Goal: Information Seeking & Learning: Learn about a topic

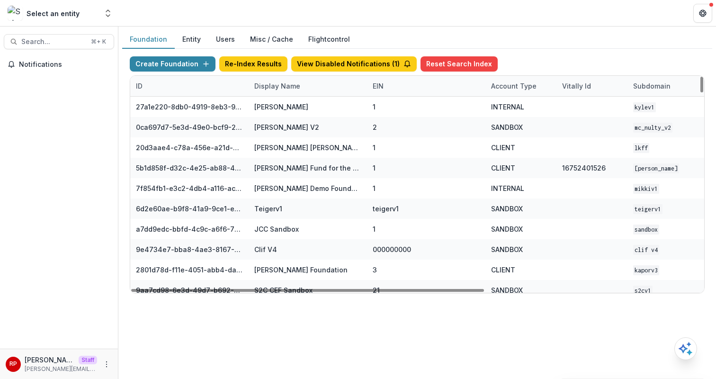
click at [321, 91] on div "Display Name" at bounding box center [308, 86] width 118 height 20
click at [322, 109] on input at bounding box center [307, 107] width 114 height 15
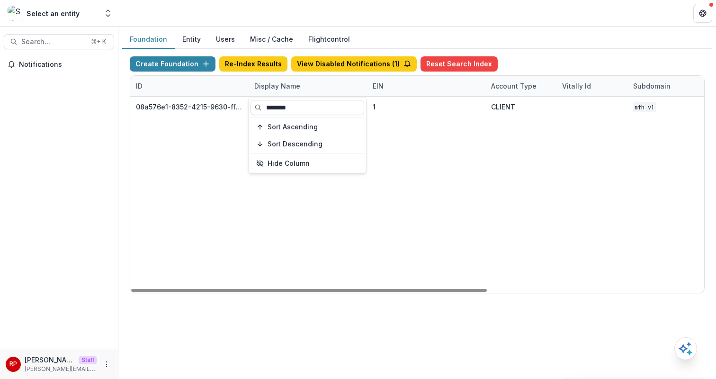
type input "********"
click at [461, 155] on div "08a576e1-8352-4215-9630-ff0d35d85970 Missouri Foundation for Health 1 CLIENT MF…" at bounding box center [591, 195] width 923 height 196
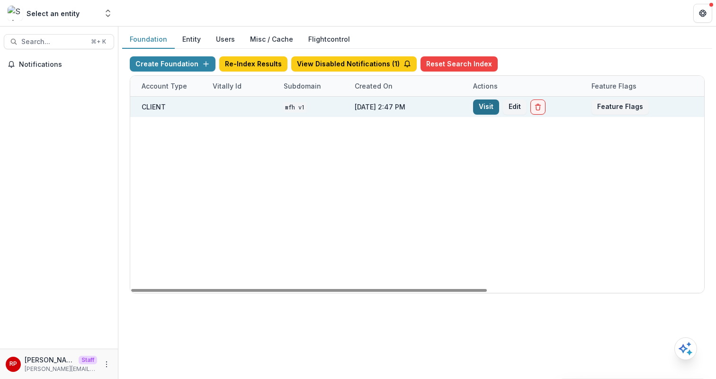
click at [484, 111] on link "Visit" at bounding box center [486, 106] width 26 height 15
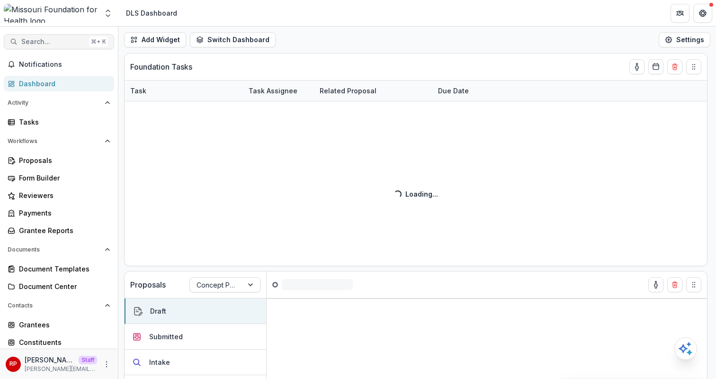
click at [37, 42] on span "Search..." at bounding box center [53, 42] width 64 height 8
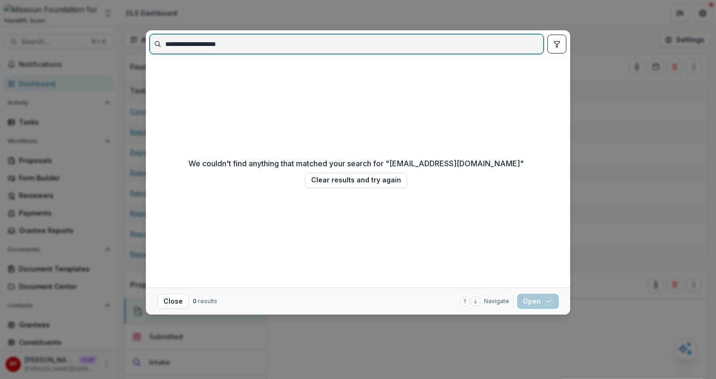
paste input
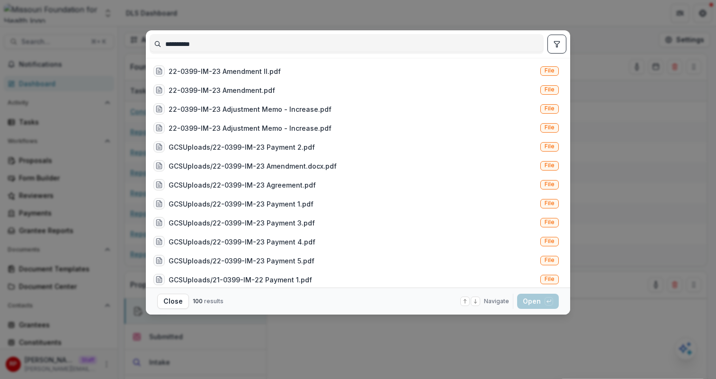
click at [561, 42] on button "toggle filters" at bounding box center [556, 44] width 19 height 19
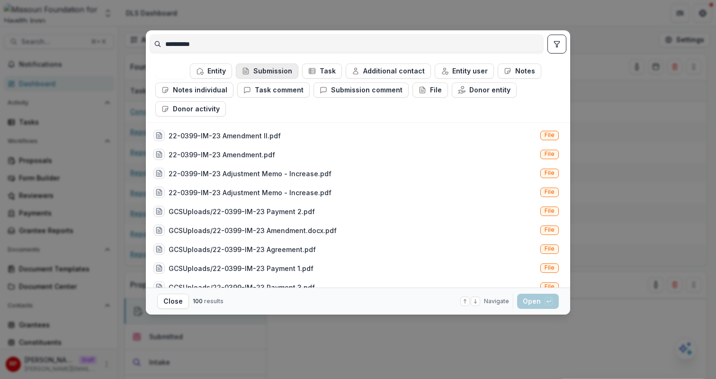
click at [284, 68] on button "Submission" at bounding box center [267, 70] width 63 height 15
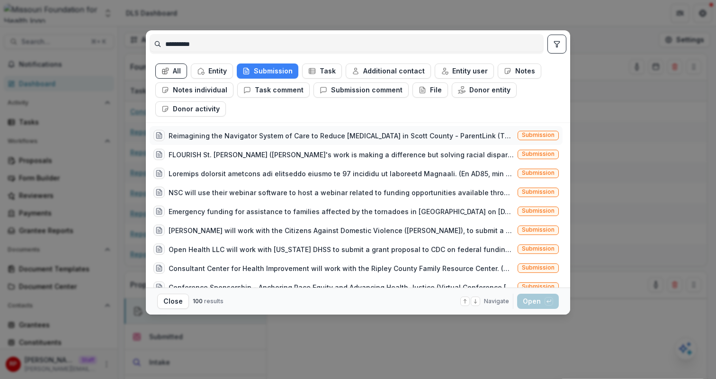
click at [293, 133] on div "Reimagining the Navigator System of Care to Reduce Infant Mortality in Scott Co…" at bounding box center [341, 136] width 345 height 10
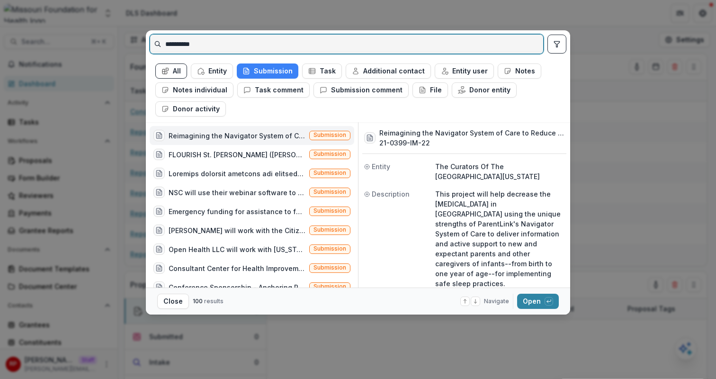
click at [256, 45] on input "**********" at bounding box center [346, 43] width 393 height 15
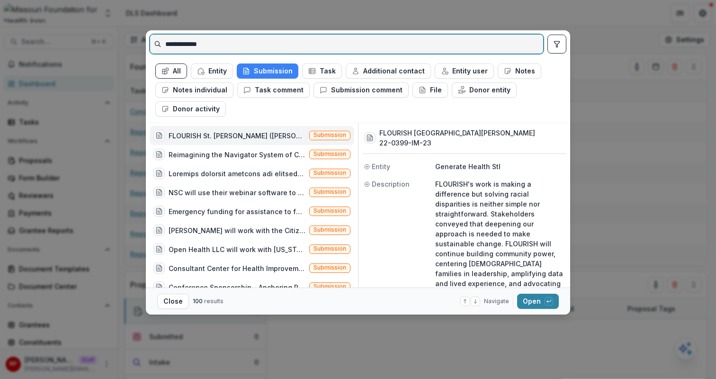
type input "**********"
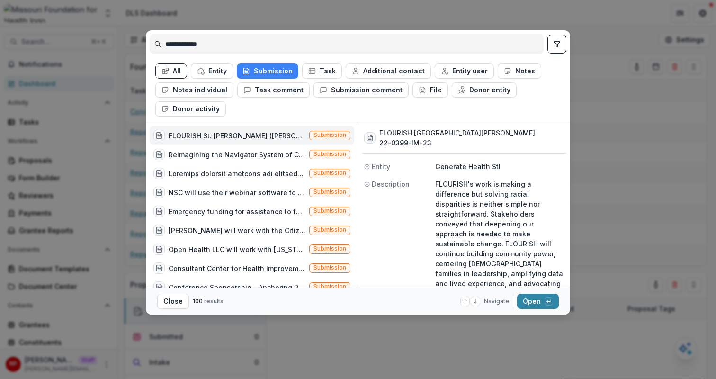
click at [247, 137] on div "FLOURISH St. Louis (FLOURISH's work is making a difference but solving racial d…" at bounding box center [237, 136] width 137 height 10
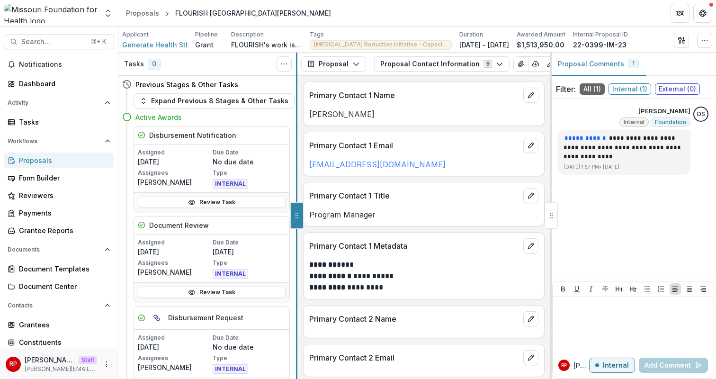
drag, startPoint x: 403, startPoint y: 211, endPoint x: 297, endPoint y: 209, distance: 106.1
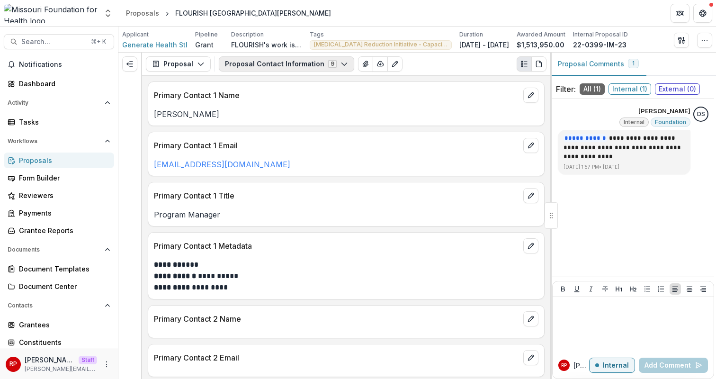
click at [304, 61] on button "Proposal Contact Information 9" at bounding box center [286, 63] width 135 height 15
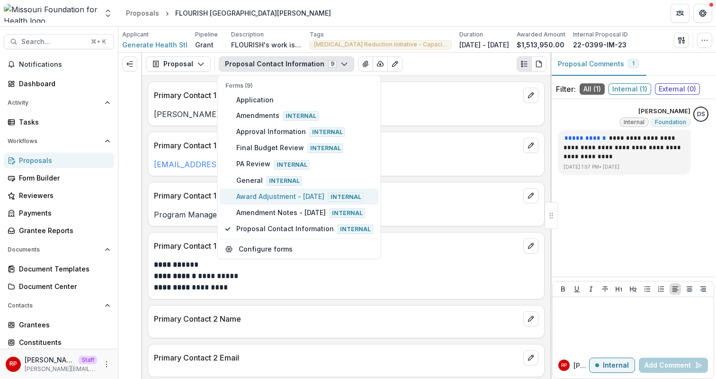
click at [310, 193] on span "Award Adjustment - July 2025 Internal" at bounding box center [304, 196] width 137 height 10
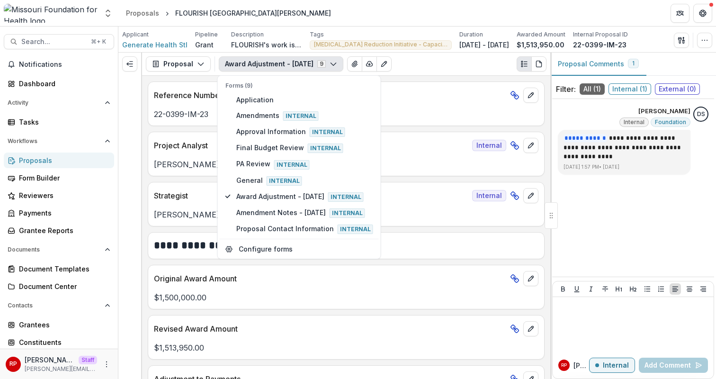
click at [452, 180] on div "**********" at bounding box center [346, 227] width 408 height 303
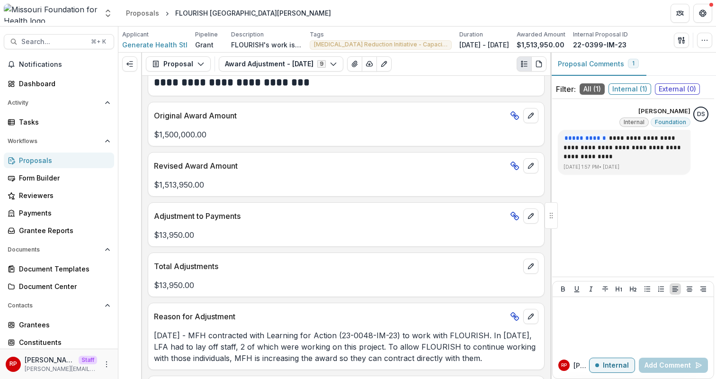
scroll to position [158, 0]
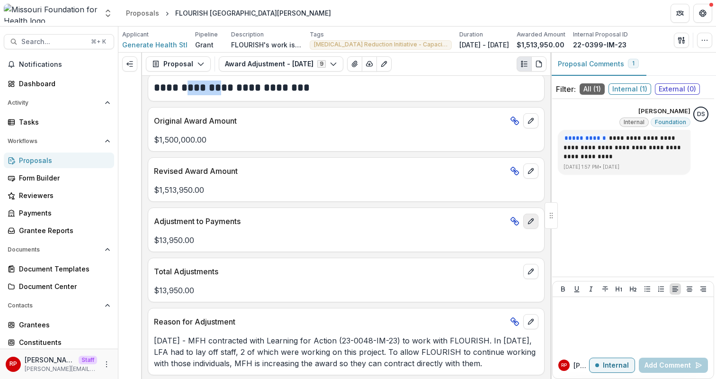
click at [528, 221] on icon "edit" at bounding box center [531, 221] width 8 height 8
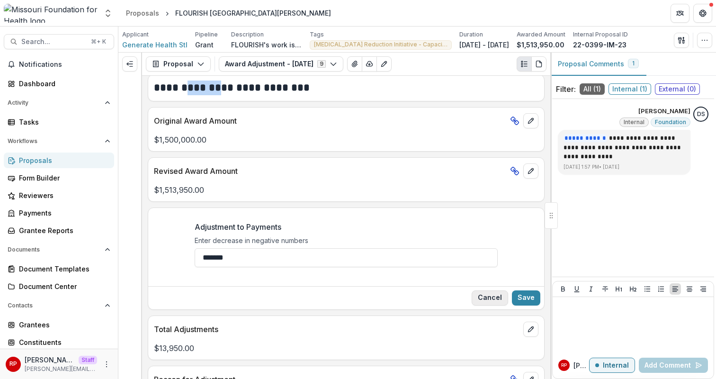
click at [478, 303] on button "Cancel" at bounding box center [490, 297] width 36 height 15
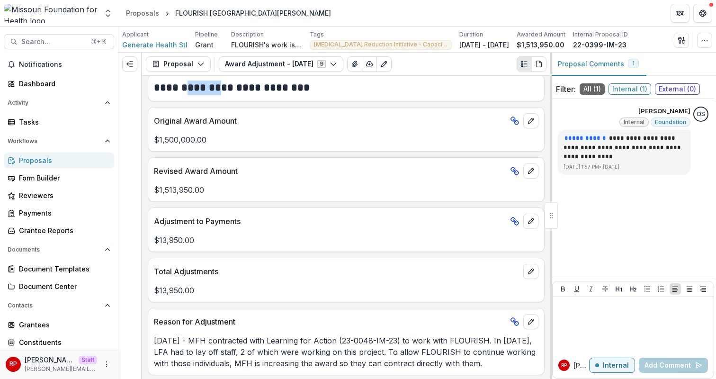
scroll to position [0, 0]
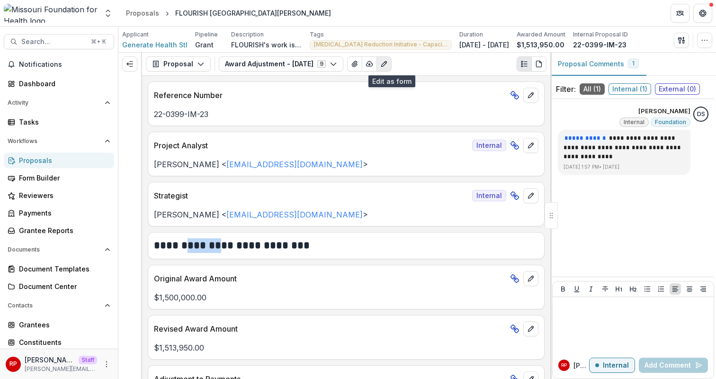
click at [392, 59] on button "Edit as form" at bounding box center [383, 63] width 15 height 15
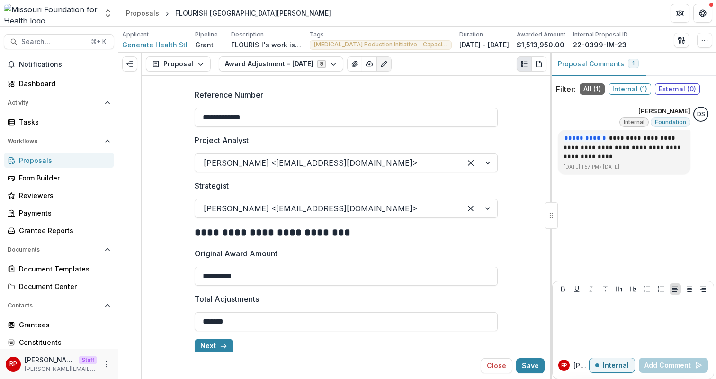
scroll to position [15, 0]
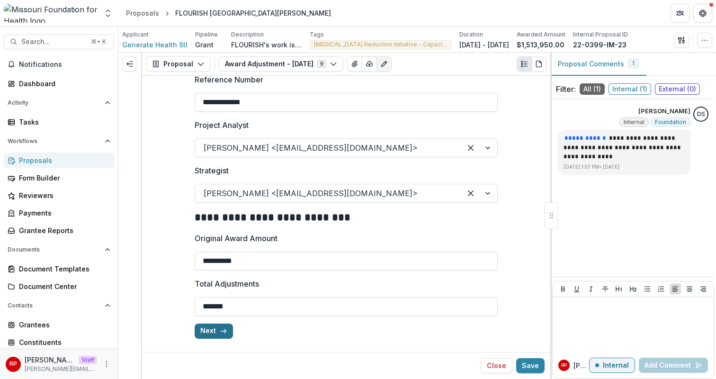
click at [216, 332] on button "Next" at bounding box center [214, 330] width 38 height 15
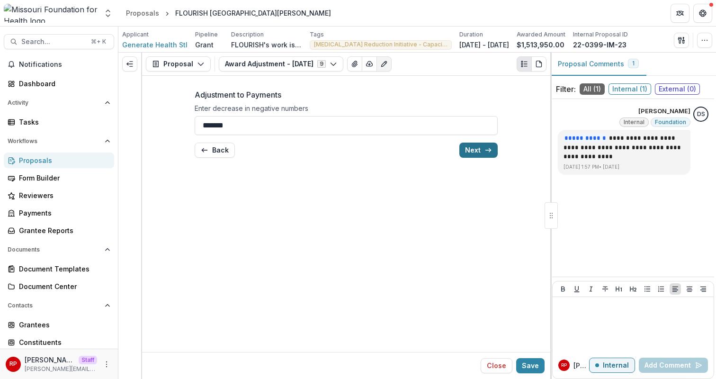
click at [492, 153] on button "Next" at bounding box center [478, 150] width 38 height 15
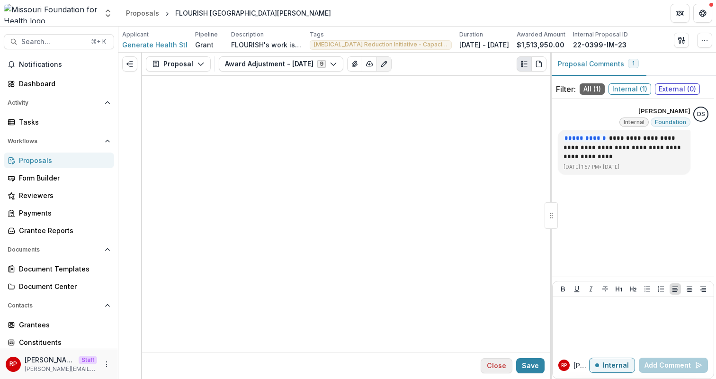
click at [503, 366] on button "Close" at bounding box center [497, 365] width 32 height 15
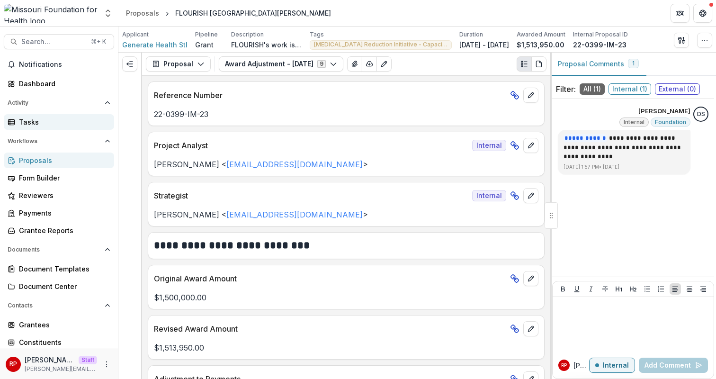
click at [89, 124] on div "Tasks" at bounding box center [63, 122] width 88 height 10
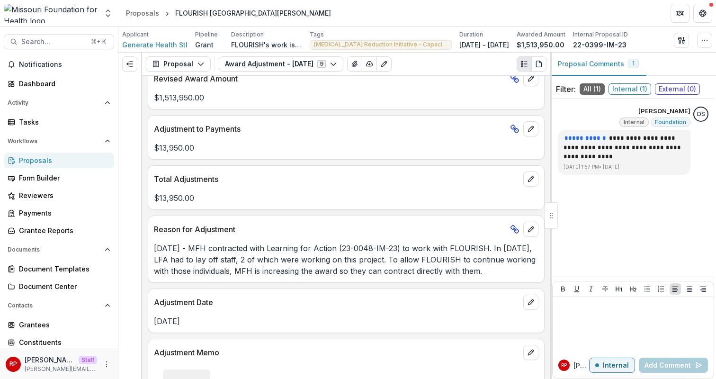
scroll to position [250, 0]
click at [526, 183] on button "edit" at bounding box center [530, 179] width 15 height 15
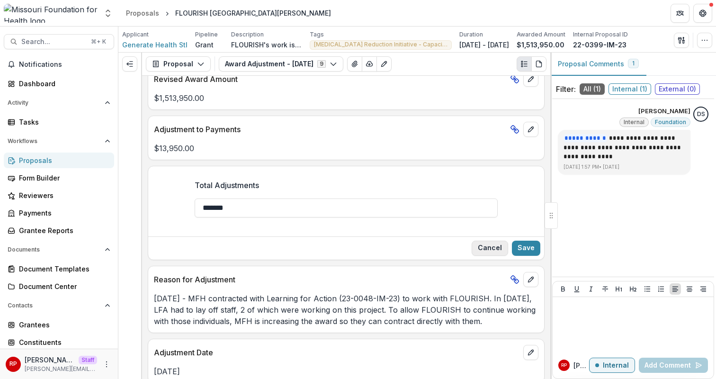
click at [482, 251] on button "Cancel" at bounding box center [490, 248] width 36 height 15
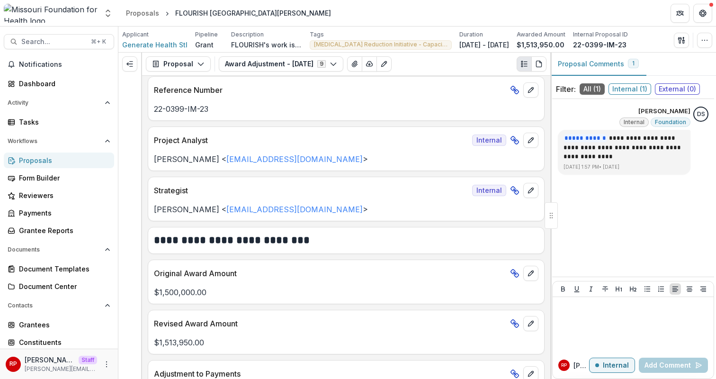
scroll to position [0, 0]
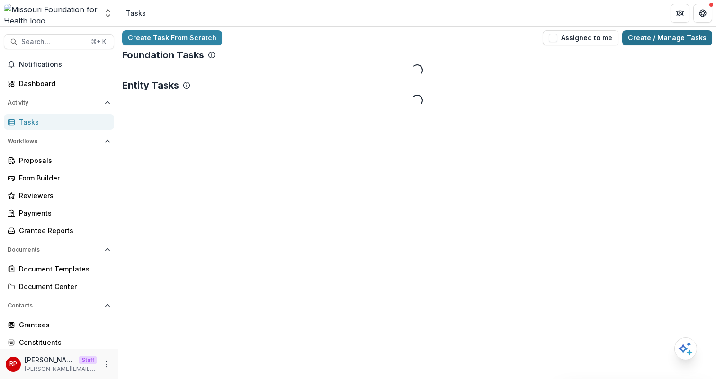
click at [671, 40] on link "Create / Manage Tasks" at bounding box center [667, 37] width 90 height 15
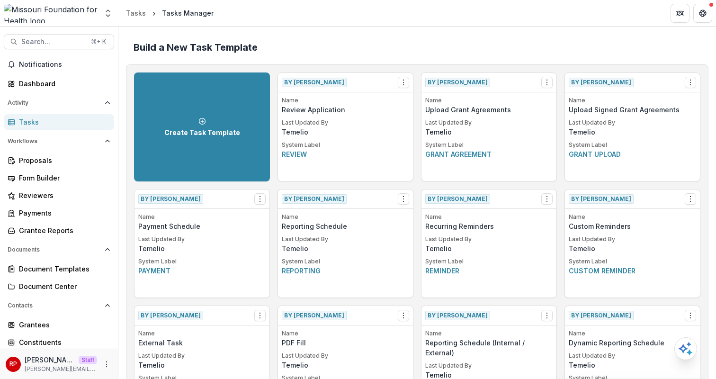
scroll to position [1538, 0]
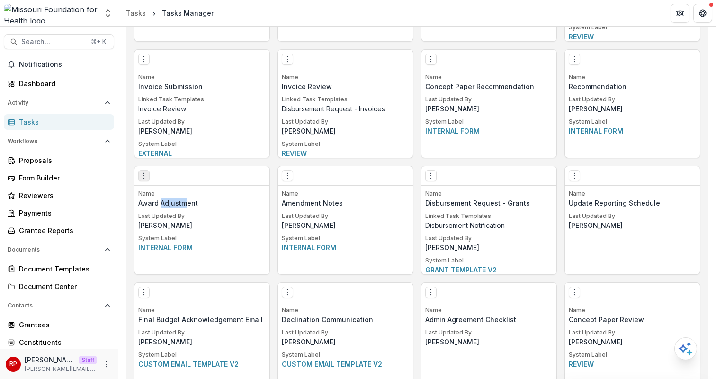
click at [140, 178] on icon "Options" at bounding box center [144, 176] width 8 height 8
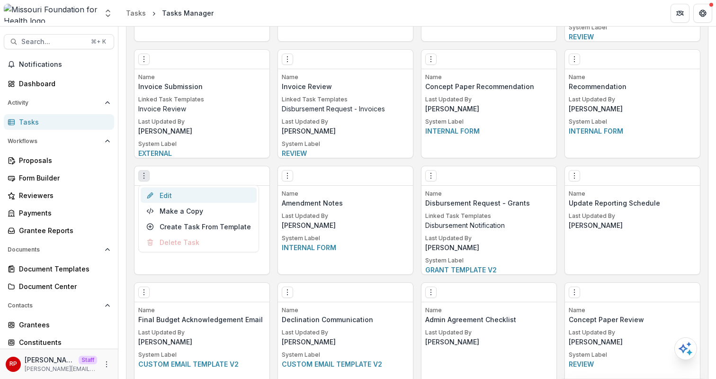
click at [167, 194] on link "Edit" at bounding box center [199, 196] width 116 height 16
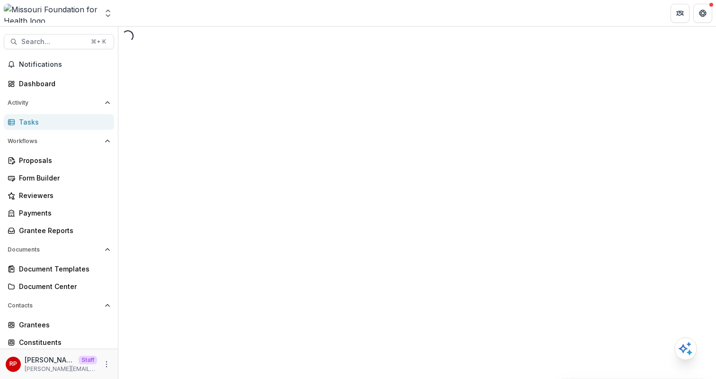
select select "**********"
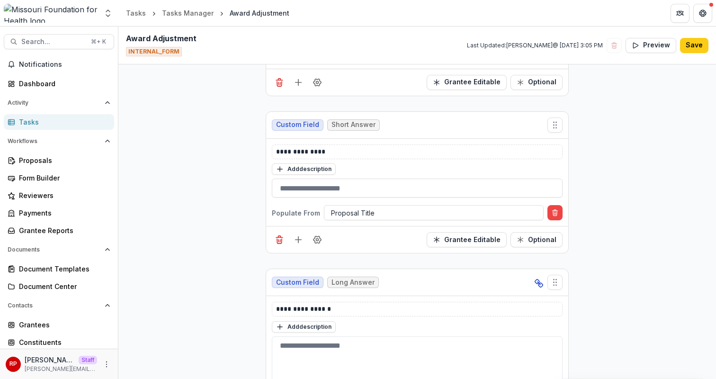
scroll to position [2101, 0]
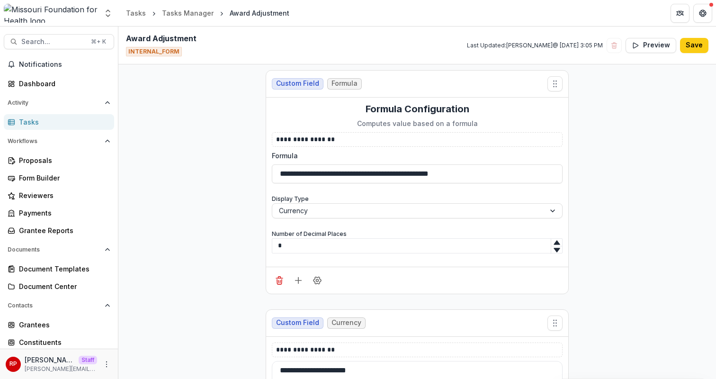
click at [336, 144] on div "**********" at bounding box center [417, 141] width 291 height 18
click at [336, 141] on p "**********" at bounding box center [417, 139] width 282 height 10
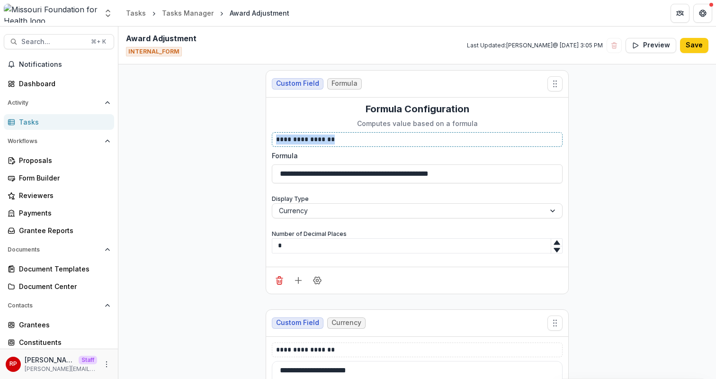
copy p "**********"
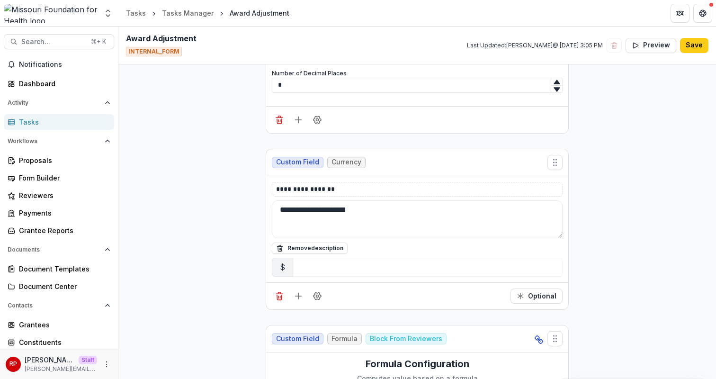
scroll to position [2263, 0]
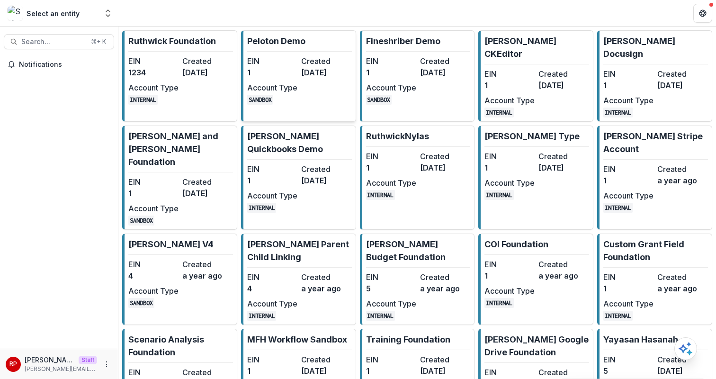
click at [312, 68] on dd "[DATE]" at bounding box center [326, 72] width 50 height 11
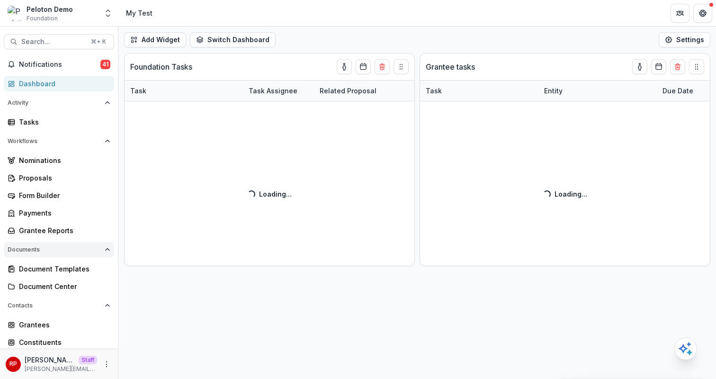
scroll to position [92, 0]
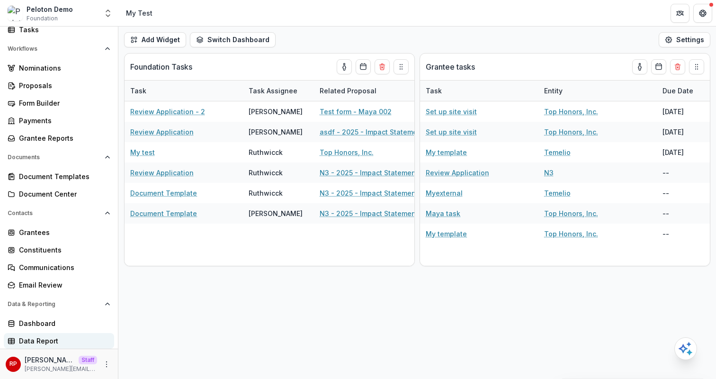
click at [76, 338] on div "Data Report" at bounding box center [63, 341] width 88 height 10
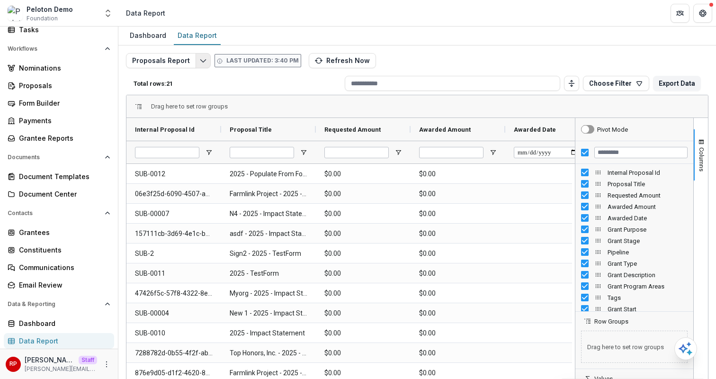
click at [203, 63] on icon "Edit selected report" at bounding box center [203, 61] width 8 height 8
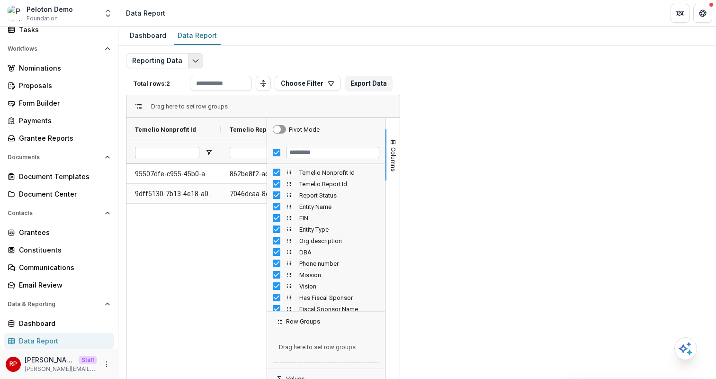
click at [197, 63] on button "Edit selected report" at bounding box center [195, 60] width 15 height 15
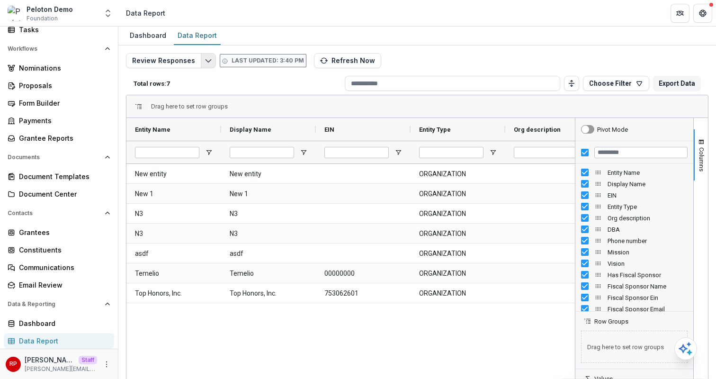
click at [206, 66] on button "Edit selected report" at bounding box center [208, 60] width 15 height 15
click at [106, 16] on icon "Open entity switcher" at bounding box center [107, 13] width 9 height 9
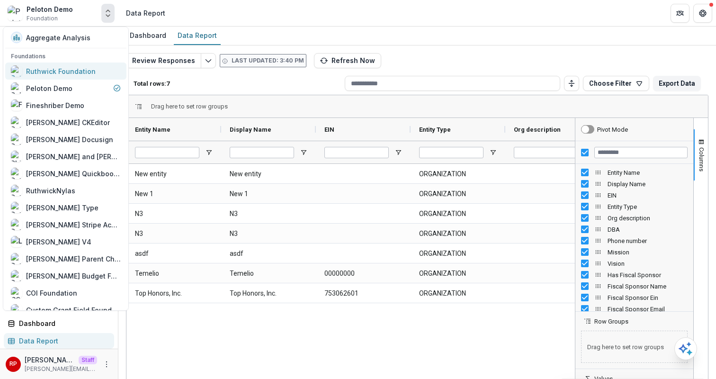
click at [71, 70] on div "Ruthwick Foundation" at bounding box center [61, 71] width 70 height 10
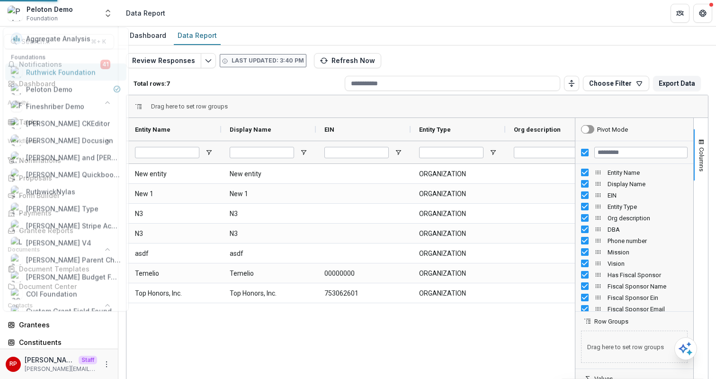
click at [71, 70] on button "Notifications 41" at bounding box center [59, 64] width 110 height 15
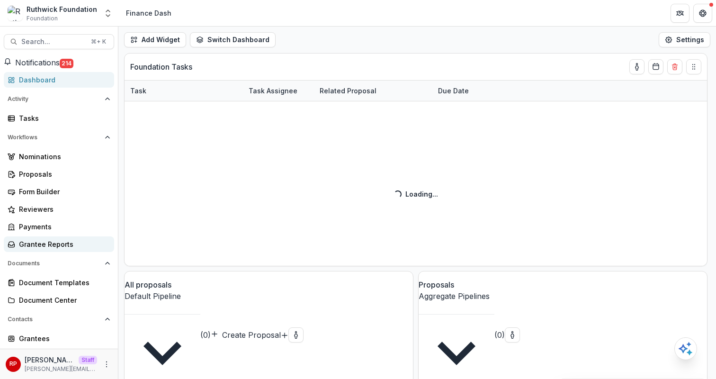
click at [63, 247] on div "Grantee Reports" at bounding box center [63, 244] width 88 height 10
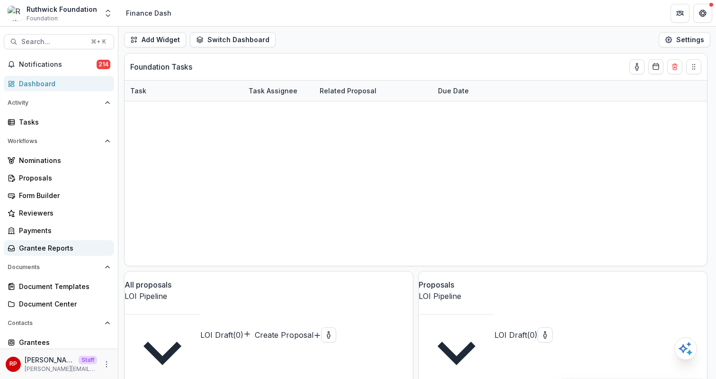
scroll to position [145, 0]
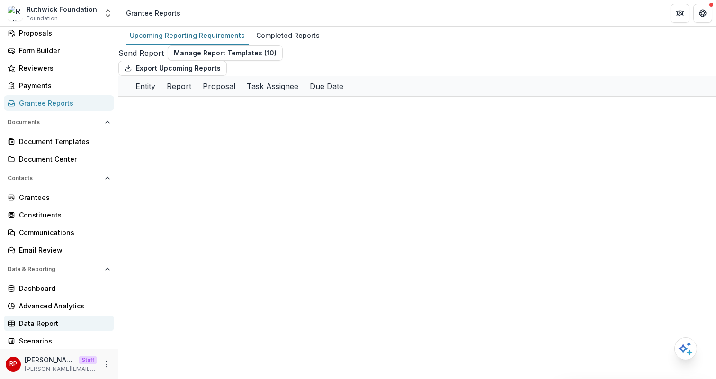
click at [69, 325] on div "Data Report" at bounding box center [63, 323] width 88 height 10
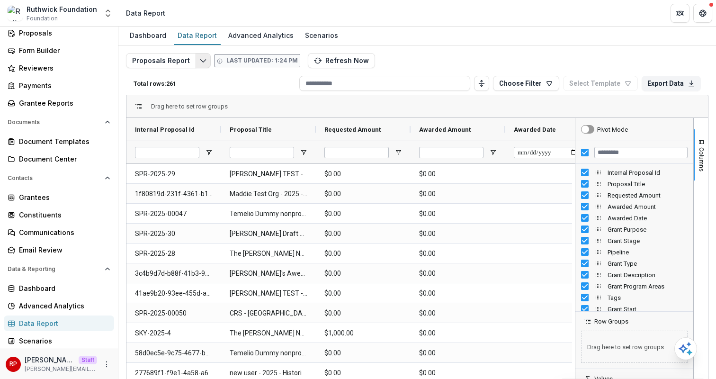
click at [202, 59] on icon "Edit selected report" at bounding box center [203, 61] width 8 height 8
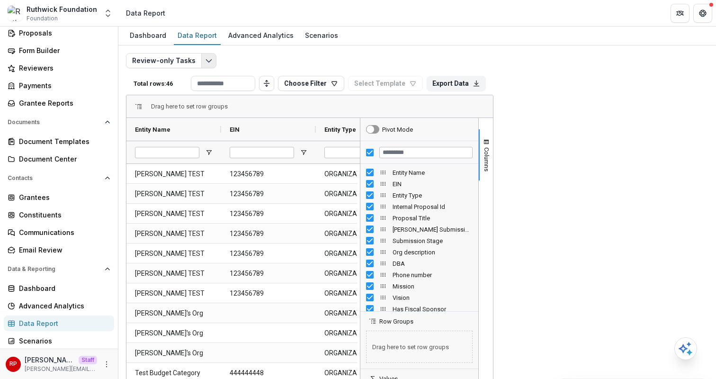
click at [201, 64] on button "Edit selected report" at bounding box center [208, 60] width 15 height 15
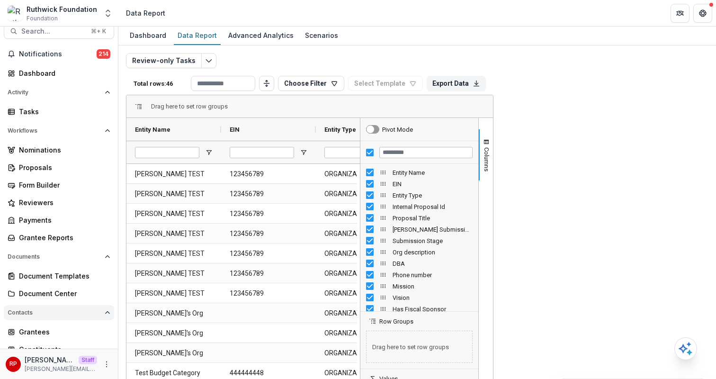
scroll to position [7, 0]
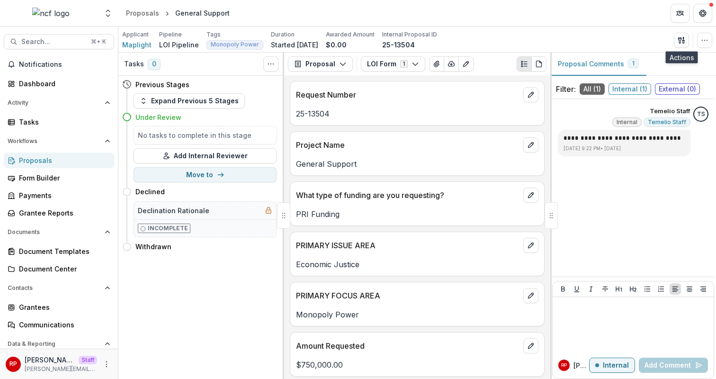
scroll to position [282, 0]
